Goal: Use online tool/utility: Use online tool/utility

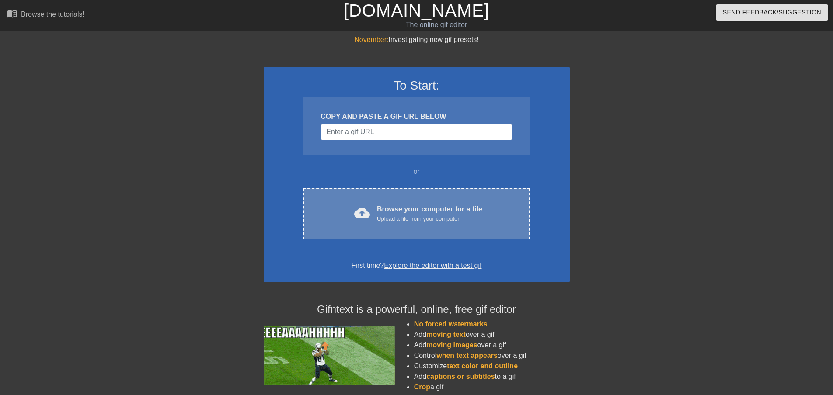
click at [380, 204] on div "Browse your computer for a file Upload a file from your computer" at bounding box center [429, 213] width 105 height 19
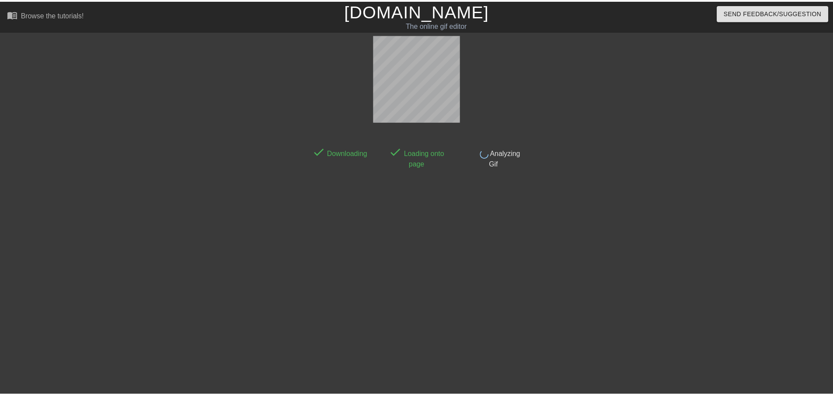
scroll to position [1, 0]
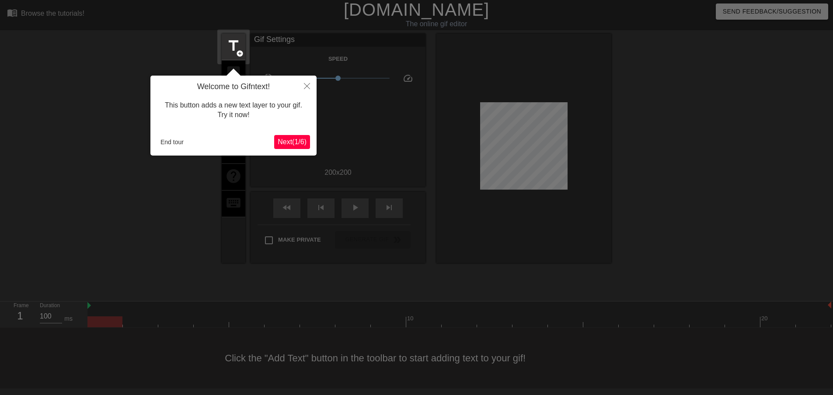
click at [282, 138] on span "Next ( 1 / 6 )" at bounding box center [292, 141] width 29 height 7
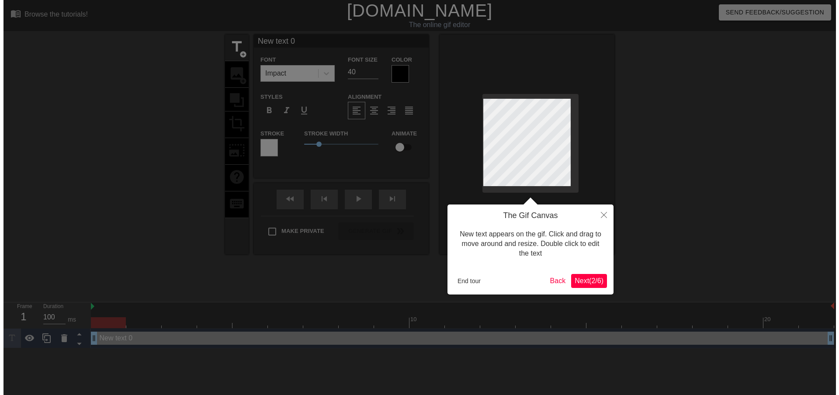
scroll to position [0, 0]
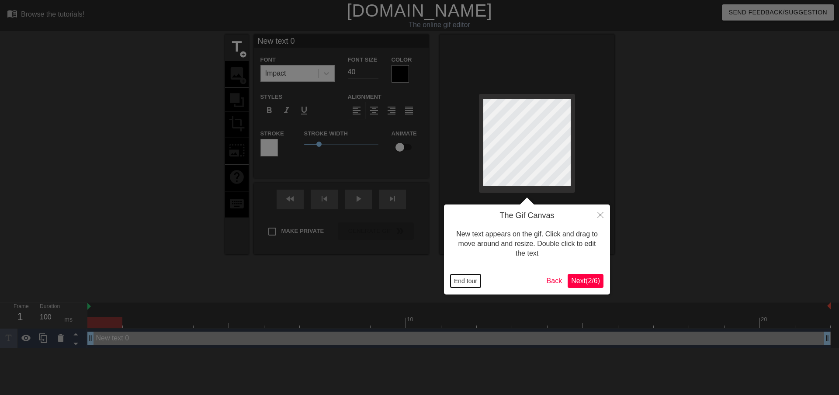
click at [464, 278] on button "End tour" at bounding box center [466, 280] width 30 height 13
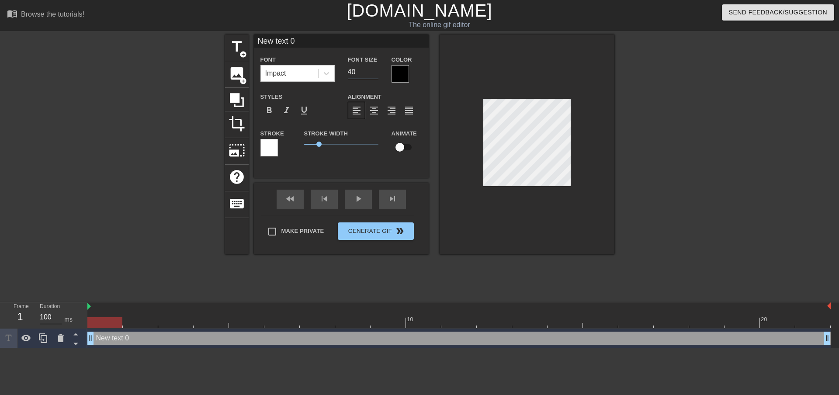
click at [363, 66] on input "40" at bounding box center [363, 72] width 31 height 14
click at [363, 69] on input "40" at bounding box center [363, 72] width 31 height 14
click at [362, 71] on input "40" at bounding box center [363, 72] width 31 height 14
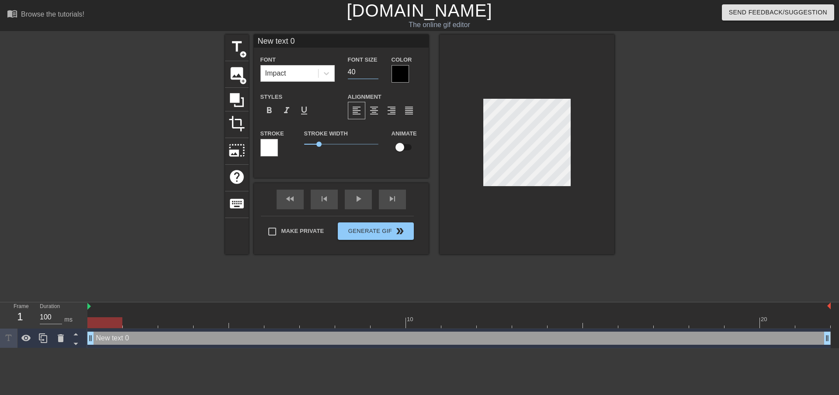
drag, startPoint x: 362, startPoint y: 71, endPoint x: 343, endPoint y: 72, distance: 19.7
click at [343, 72] on div "Font Size 40" at bounding box center [363, 68] width 44 height 28
type input "24"
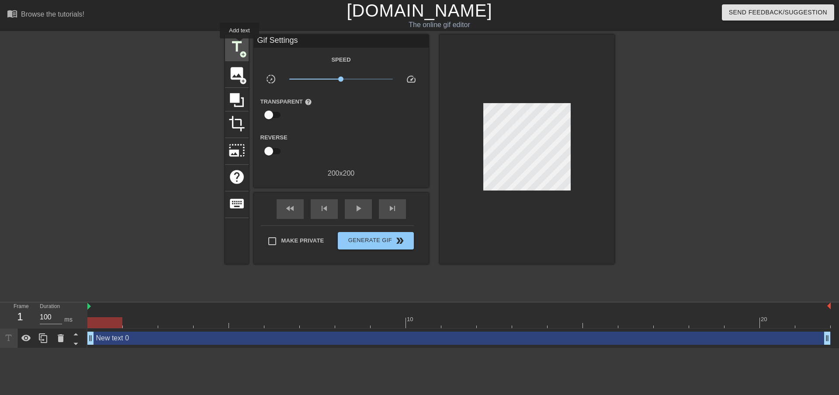
click at [239, 45] on span "title" at bounding box center [237, 46] width 17 height 17
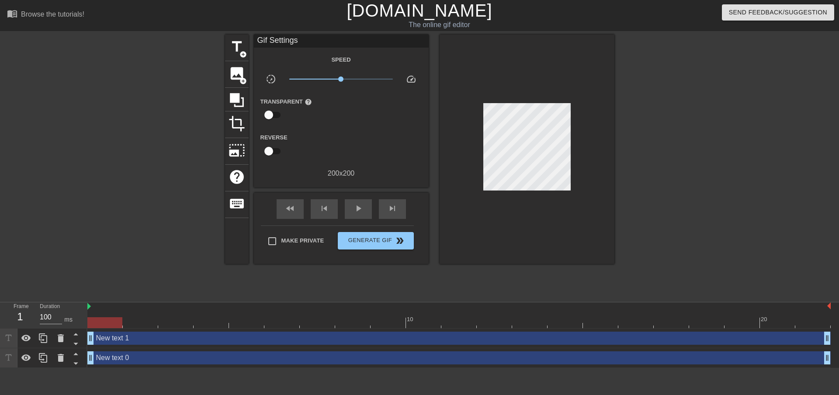
click at [198, 56] on div at bounding box center [148, 166] width 131 height 262
click at [60, 358] on icon at bounding box center [61, 358] width 6 height 8
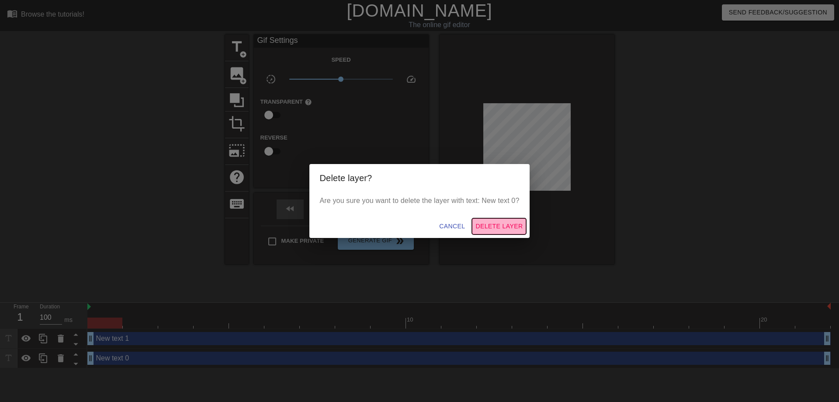
click at [490, 222] on span "Delete Layer" at bounding box center [498, 226] width 47 height 11
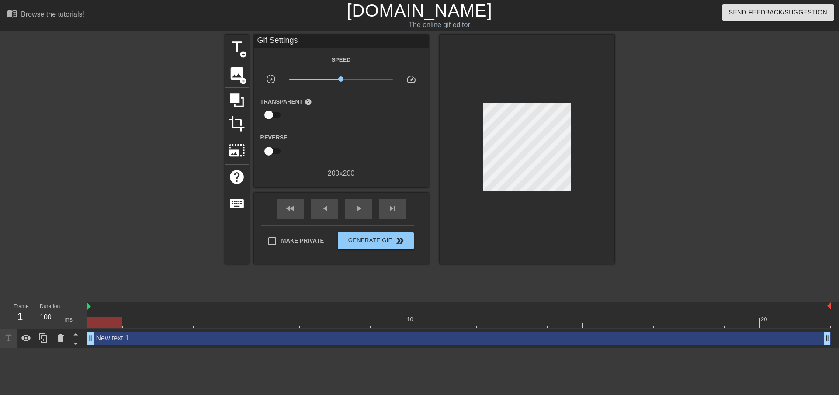
click at [137, 337] on div "New text 1 drag_handle drag_handle" at bounding box center [458, 338] width 743 height 13
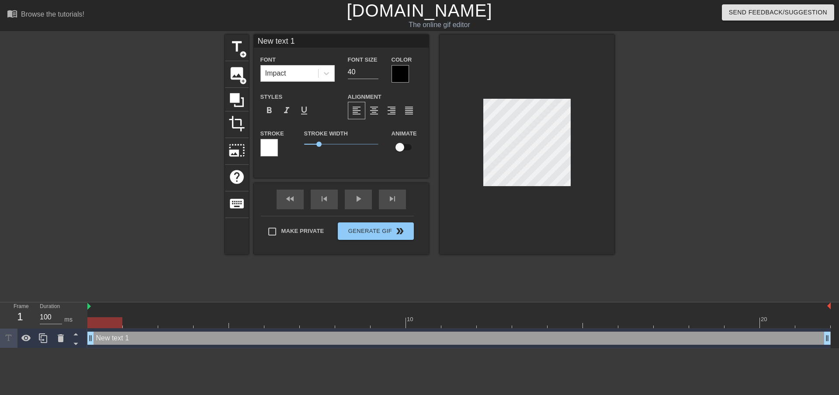
drag, startPoint x: 137, startPoint y: 338, endPoint x: 107, endPoint y: 334, distance: 30.8
click at [107, 334] on div "New text 1 drag_handle drag_handle" at bounding box center [458, 338] width 743 height 13
click at [59, 340] on icon at bounding box center [61, 338] width 6 height 8
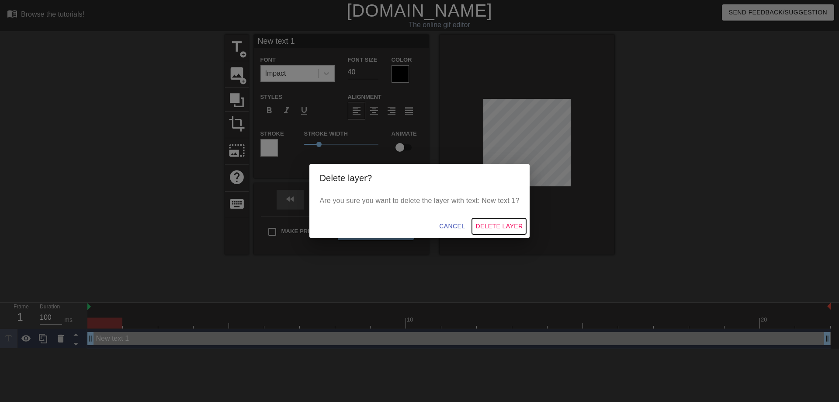
click at [503, 230] on span "Delete Layer" at bounding box center [498, 226] width 47 height 11
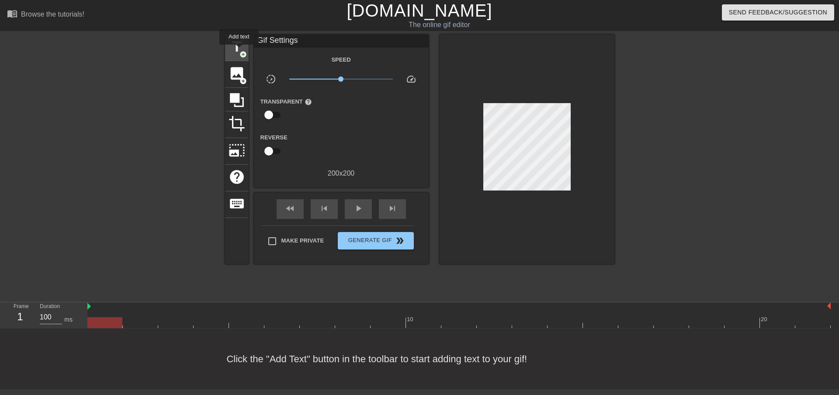
click at [239, 51] on span "add_circle" at bounding box center [242, 54] width 7 height 7
click at [241, 42] on span "title" at bounding box center [237, 46] width 17 height 17
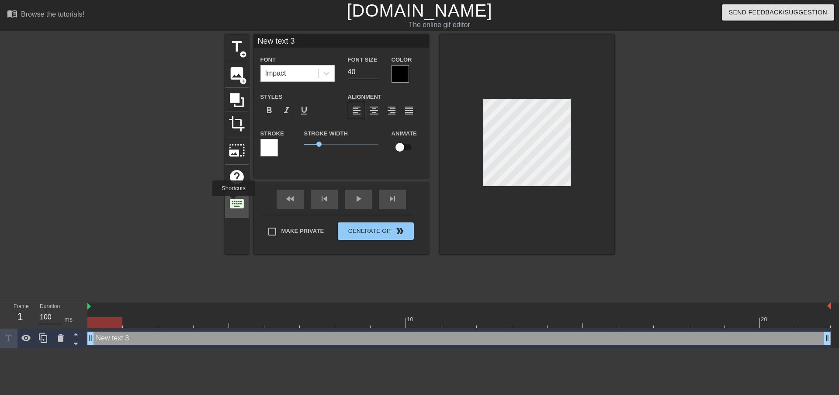
click at [233, 202] on span "keyboard" at bounding box center [237, 203] width 17 height 17
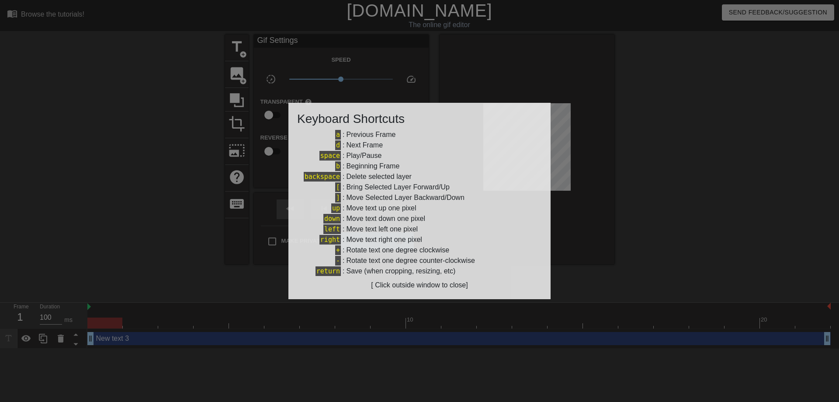
click at [187, 105] on div at bounding box center [419, 201] width 839 height 402
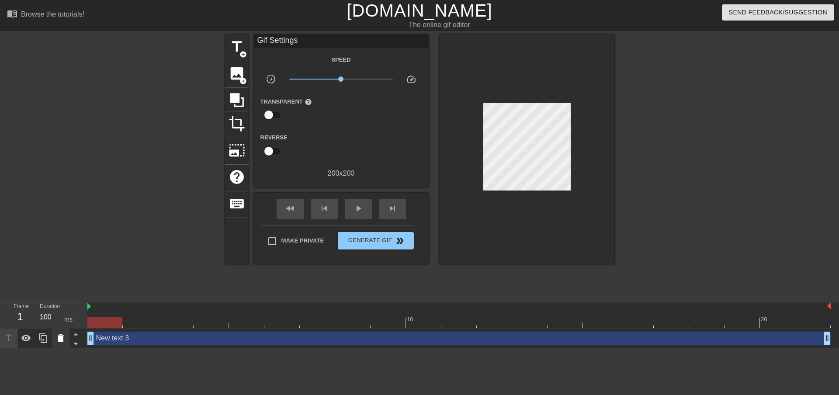
click at [60, 336] on icon at bounding box center [61, 338] width 6 height 8
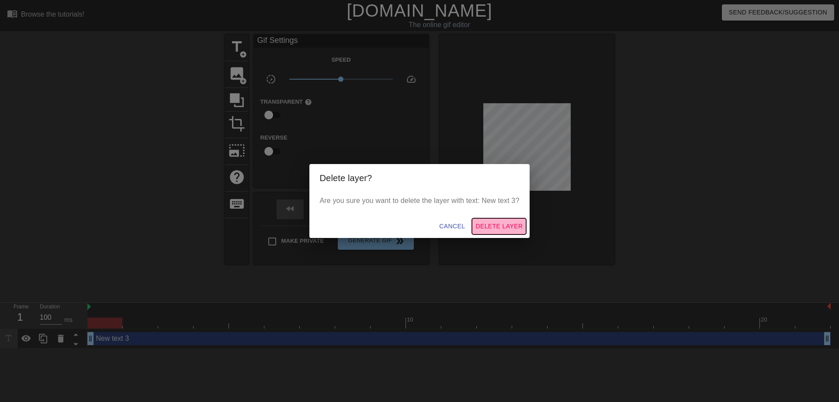
click at [478, 222] on span "Delete Layer" at bounding box center [498, 226] width 47 height 11
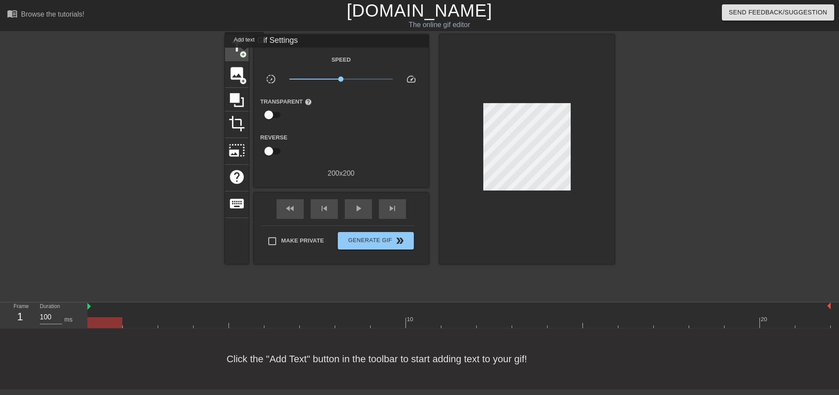
click at [244, 54] on span "add_circle" at bounding box center [242, 54] width 7 height 7
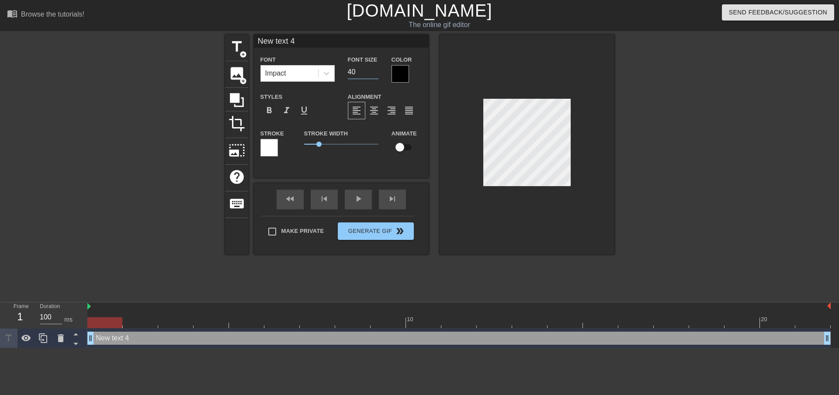
drag, startPoint x: 357, startPoint y: 70, endPoint x: 337, endPoint y: 70, distance: 20.5
click at [337, 70] on div "Font Impact Font Size 40 Color" at bounding box center [341, 68] width 175 height 28
click at [373, 72] on input "39" at bounding box center [363, 72] width 31 height 14
click at [373, 72] on input "38" at bounding box center [363, 72] width 31 height 14
click at [373, 72] on input "37" at bounding box center [363, 72] width 31 height 14
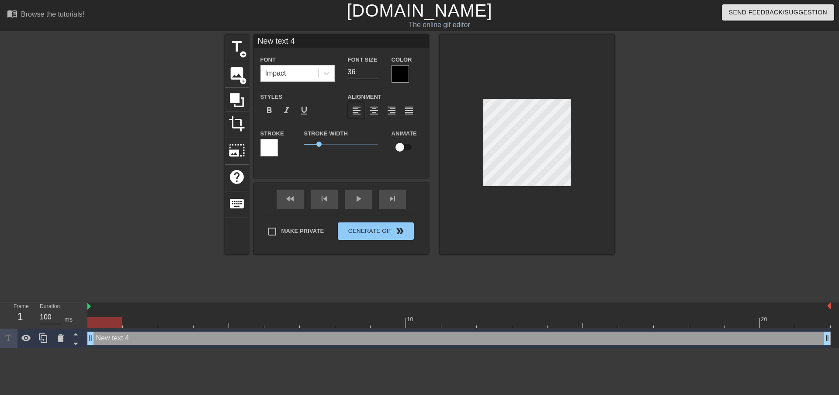
click at [373, 72] on input "36" at bounding box center [363, 72] width 31 height 14
click at [373, 72] on input "35" at bounding box center [363, 72] width 31 height 14
click at [373, 72] on input "34" at bounding box center [363, 72] width 31 height 14
click at [373, 72] on input "33" at bounding box center [363, 72] width 31 height 14
click at [373, 72] on input "32" at bounding box center [363, 72] width 31 height 14
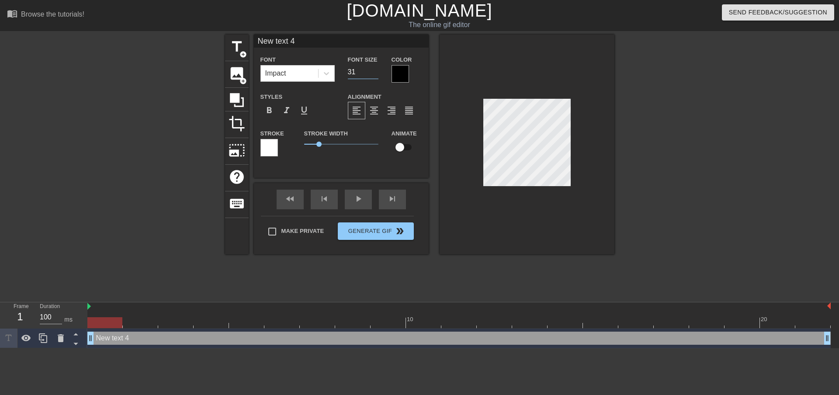
click at [373, 72] on input "31" at bounding box center [363, 72] width 31 height 14
click at [373, 72] on input "30" at bounding box center [363, 72] width 31 height 14
click at [373, 72] on input "29" at bounding box center [363, 72] width 31 height 14
click at [373, 72] on input "28" at bounding box center [363, 72] width 31 height 14
click at [372, 72] on input "27" at bounding box center [363, 72] width 31 height 14
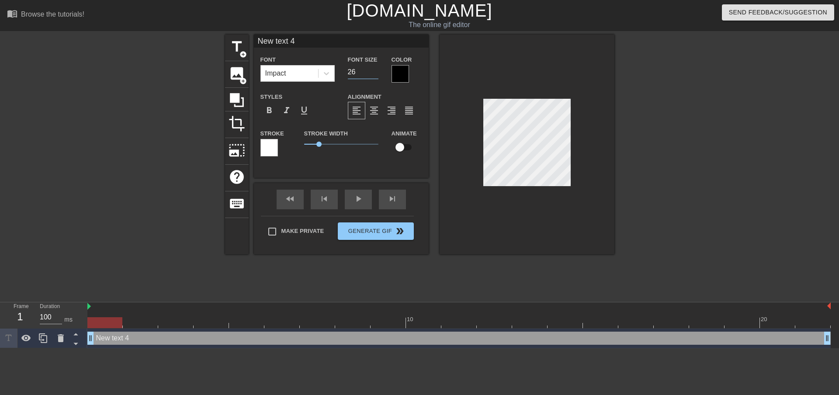
click at [372, 72] on input "26" at bounding box center [363, 72] width 31 height 14
click at [372, 72] on input "25" at bounding box center [363, 72] width 31 height 14
type input "24"
click at [372, 72] on input "24" at bounding box center [363, 72] width 31 height 14
drag, startPoint x: 128, startPoint y: 339, endPoint x: 108, endPoint y: 339, distance: 20.5
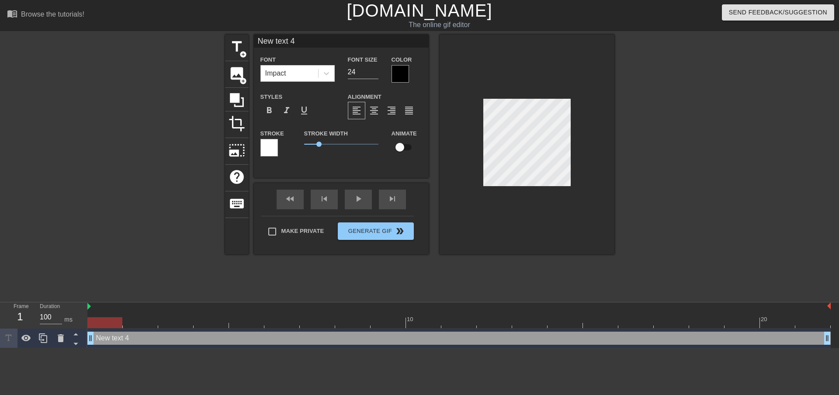
click at [108, 339] on div "New text 4 drag_handle drag_handle" at bounding box center [458, 338] width 743 height 13
type input "New tt 4"
type textarea "New tt 4"
type input "New t 4"
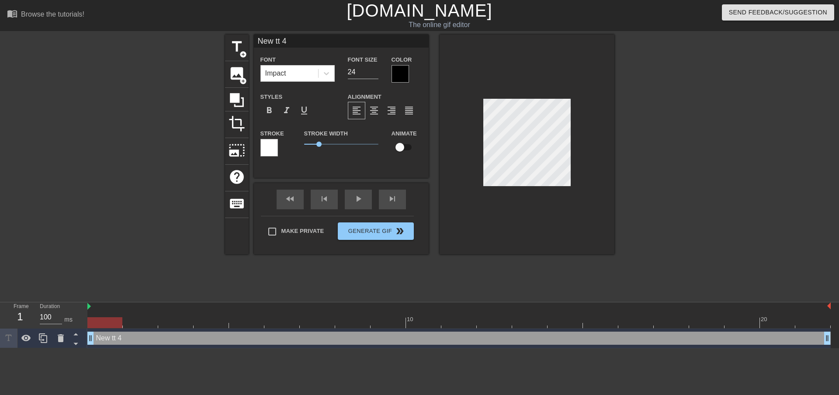
type textarea "New t 4"
type input "New t4"
type textarea "New t4"
type input "New t"
type textarea "New t"
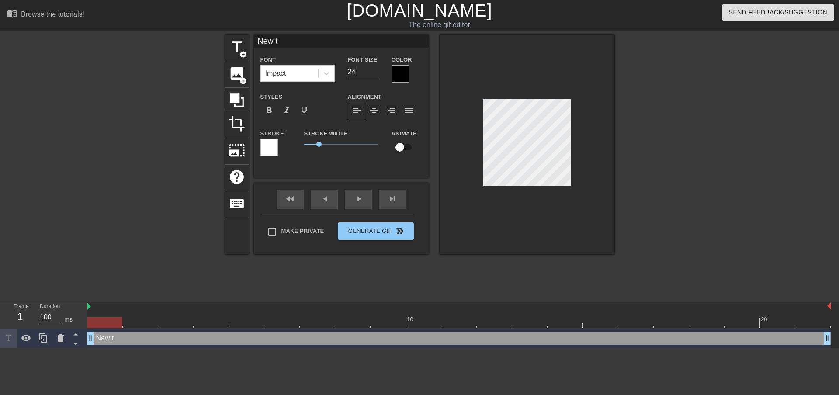
scroll to position [1, 2]
type input "New"
type textarea "New"
type input "New"
type textarea "New"
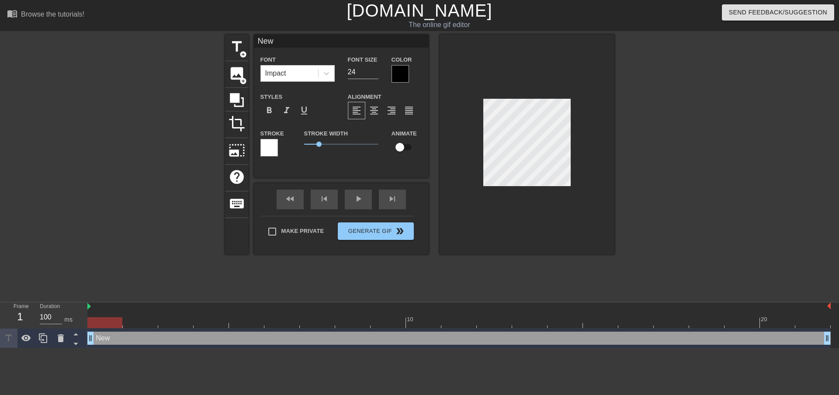
type input "Ne"
type textarea "Ne"
type input "N"
type textarea "N"
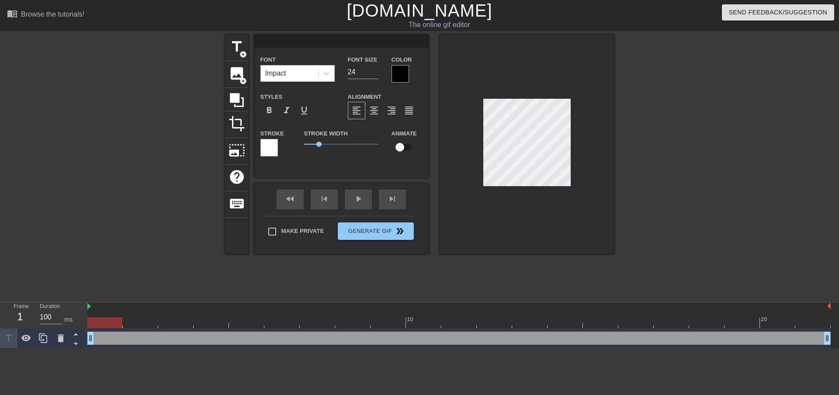
type input "M"
type textarea "M"
type input "Ma"
type textarea "Ma"
type input "Maj"
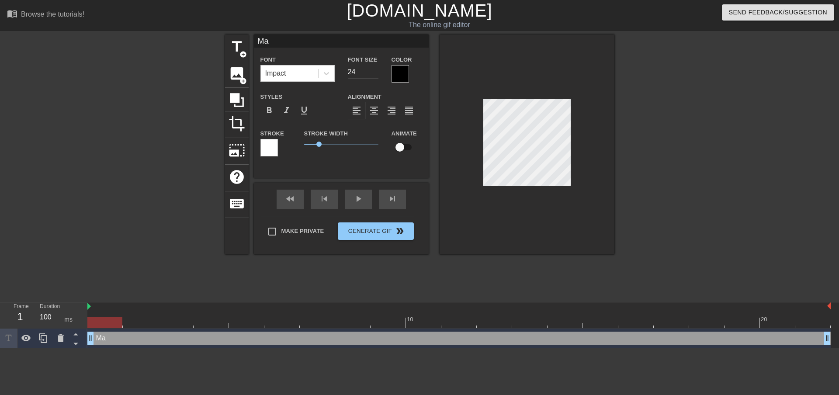
type textarea "Maj"
type input "Majo"
type textarea "Majo"
type input "Major"
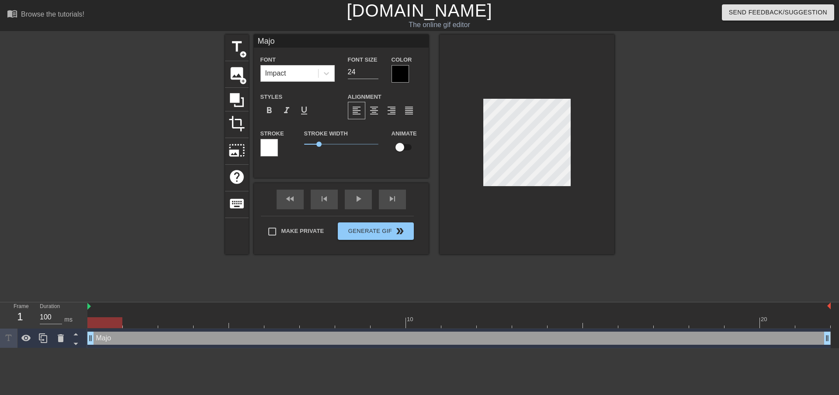
type textarea "Major"
type input "MajorM"
type textarea "MajorM"
type input "MajorMi"
type textarea "MajorMi"
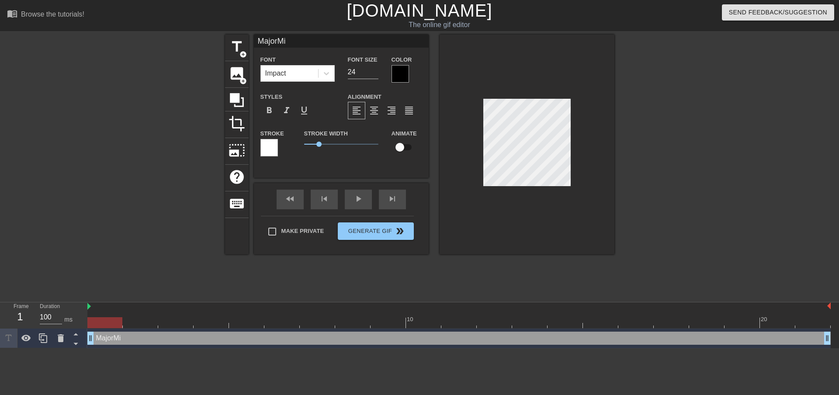
type input "MajorMis"
type textarea "MajorMis"
type input "MajorMisc"
type textarea "MajorMisc"
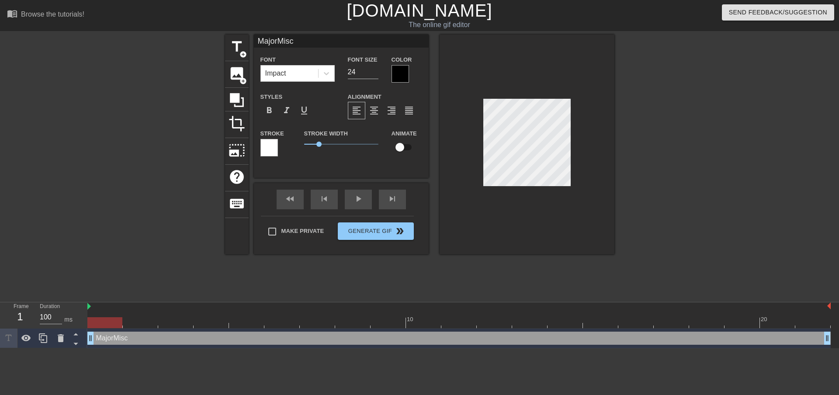
type input "MajorMiscu"
type textarea "MajorMiscu"
type input "MajorMiscue"
type textarea "MajorMiscue"
click at [375, 72] on input "23" at bounding box center [363, 72] width 31 height 14
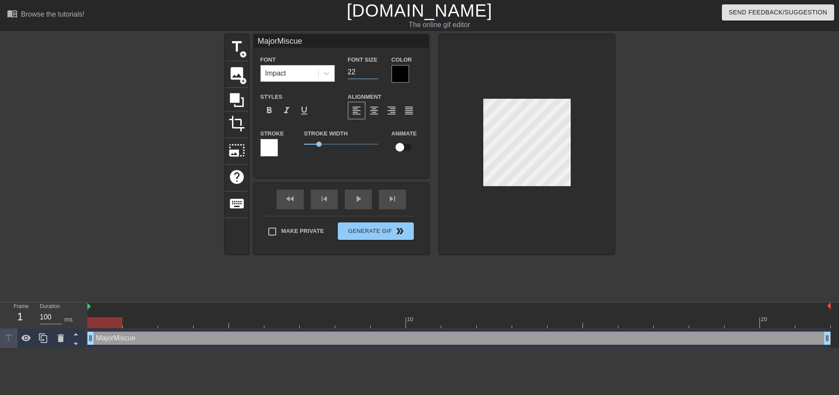
click at [375, 72] on input "22" at bounding box center [363, 72] width 31 height 14
click at [375, 72] on input "21" at bounding box center [363, 72] width 31 height 14
click at [375, 72] on input "20" at bounding box center [363, 72] width 31 height 14
click at [375, 72] on input "19" at bounding box center [363, 72] width 31 height 14
click at [375, 72] on input "18" at bounding box center [363, 72] width 31 height 14
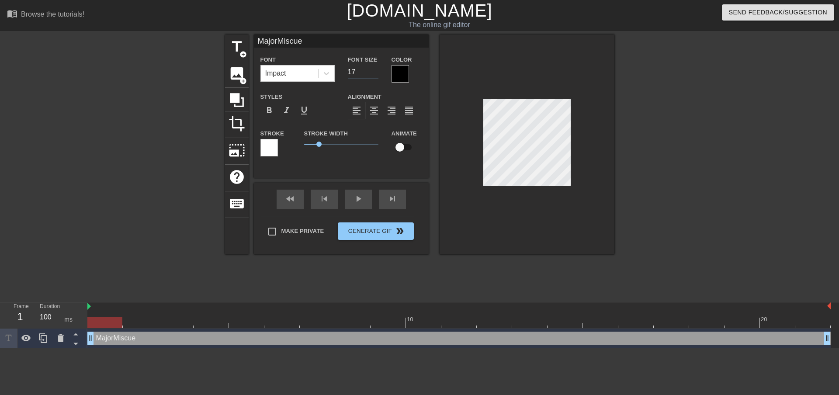
click at [375, 72] on input "17" at bounding box center [363, 72] width 31 height 14
type input "14"
click at [375, 72] on input "14" at bounding box center [363, 72] width 31 height 14
click at [403, 71] on div at bounding box center [400, 73] width 17 height 17
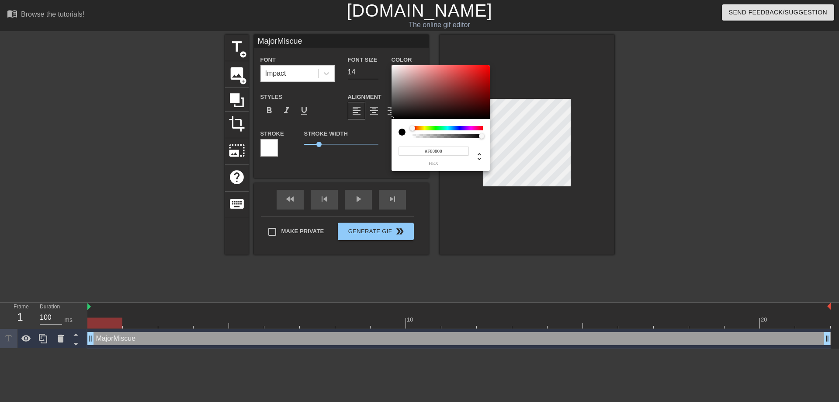
click at [486, 66] on div at bounding box center [441, 92] width 98 height 54
click at [431, 74] on div at bounding box center [441, 92] width 98 height 54
click at [393, 113] on div at bounding box center [441, 92] width 98 height 54
click at [403, 131] on div at bounding box center [402, 131] width 7 height 7
type input "#F80707"
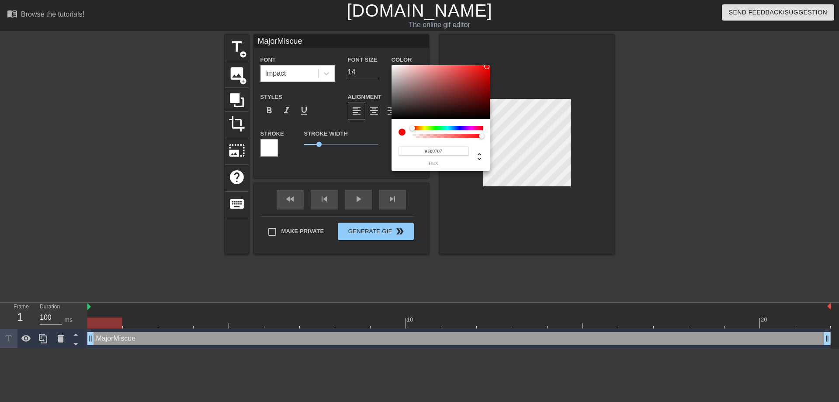
click at [487, 66] on div at bounding box center [441, 92] width 98 height 54
